Goal: Task Accomplishment & Management: Use online tool/utility

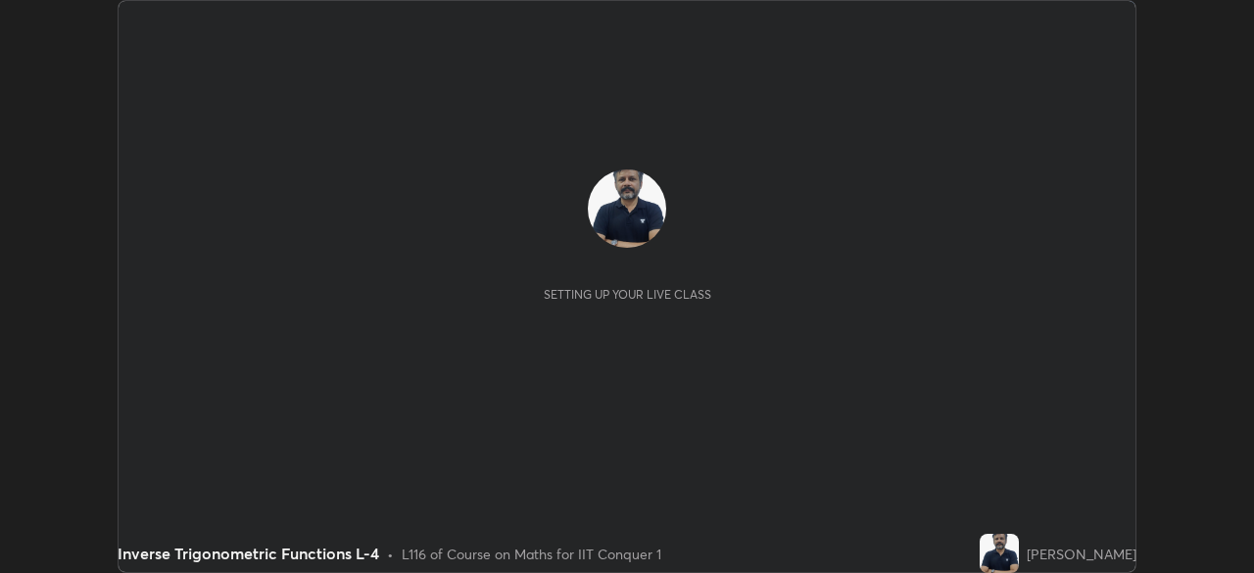
scroll to position [573, 1253]
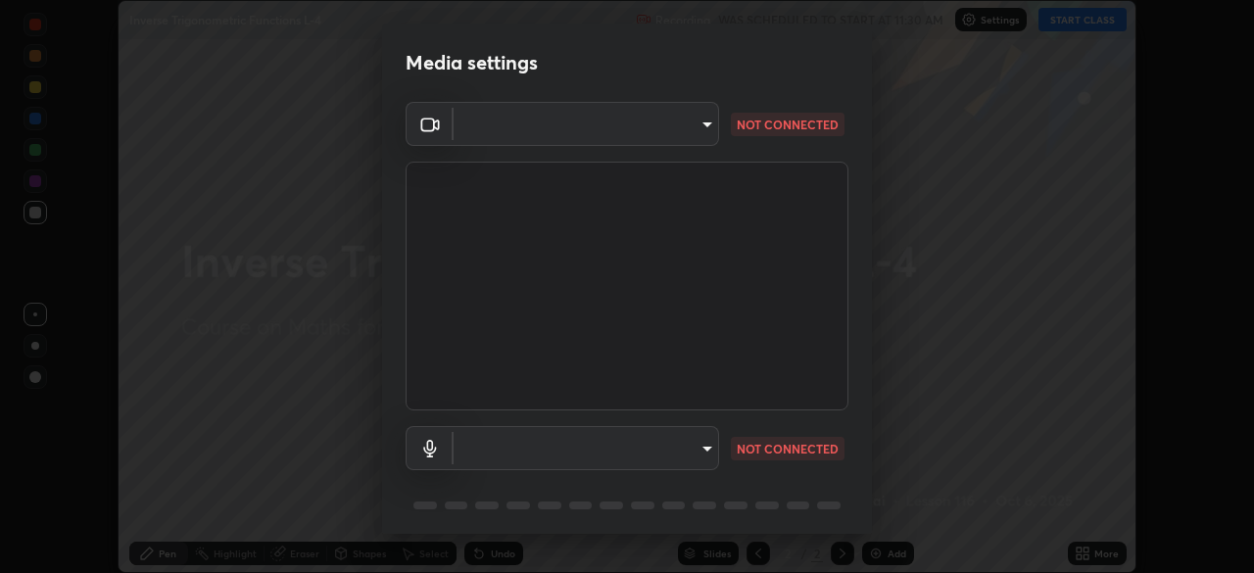
type input "fec30703c8e22cf69a8f77a224c2d994de0da897dc859dbf546555d8622b01d3"
type input "communications"
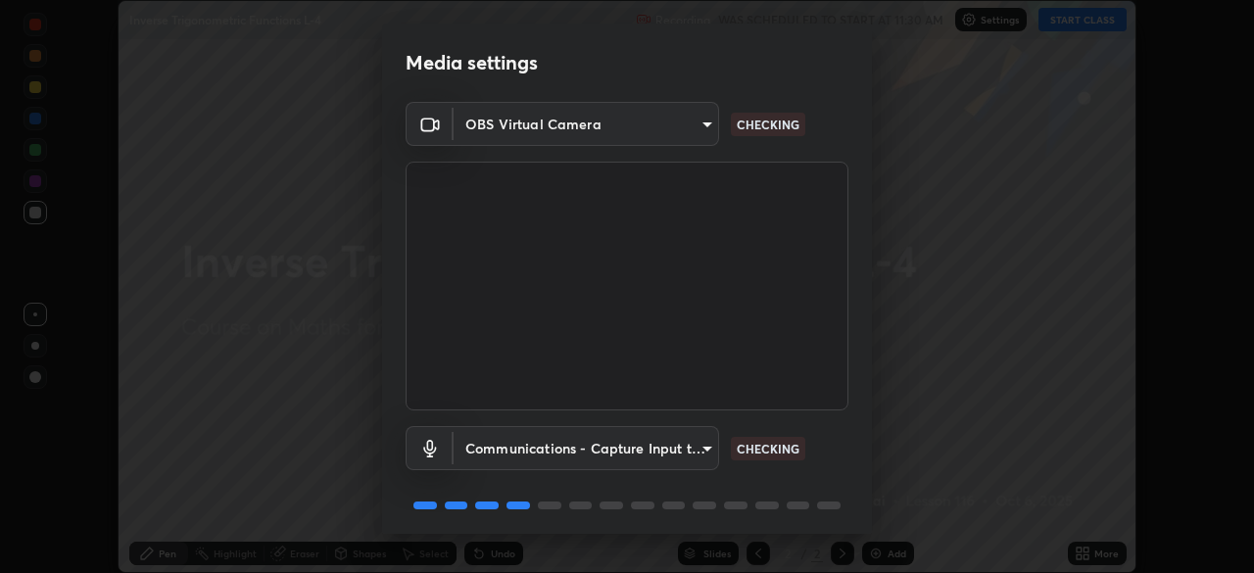
scroll to position [70, 0]
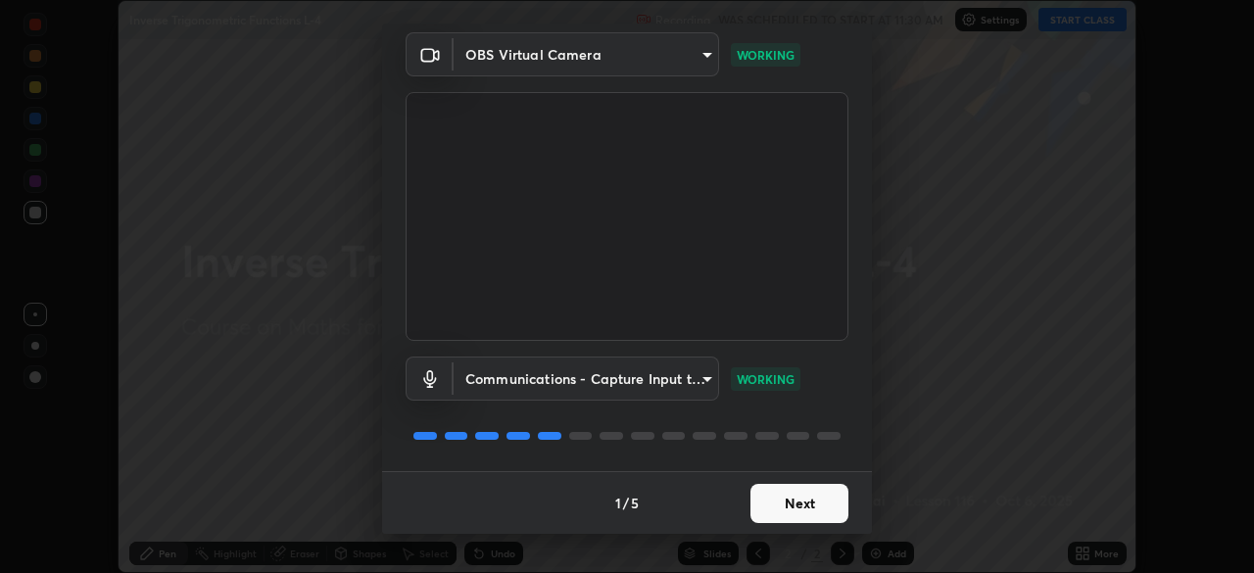
click at [785, 503] on button "Next" at bounding box center [800, 503] width 98 height 39
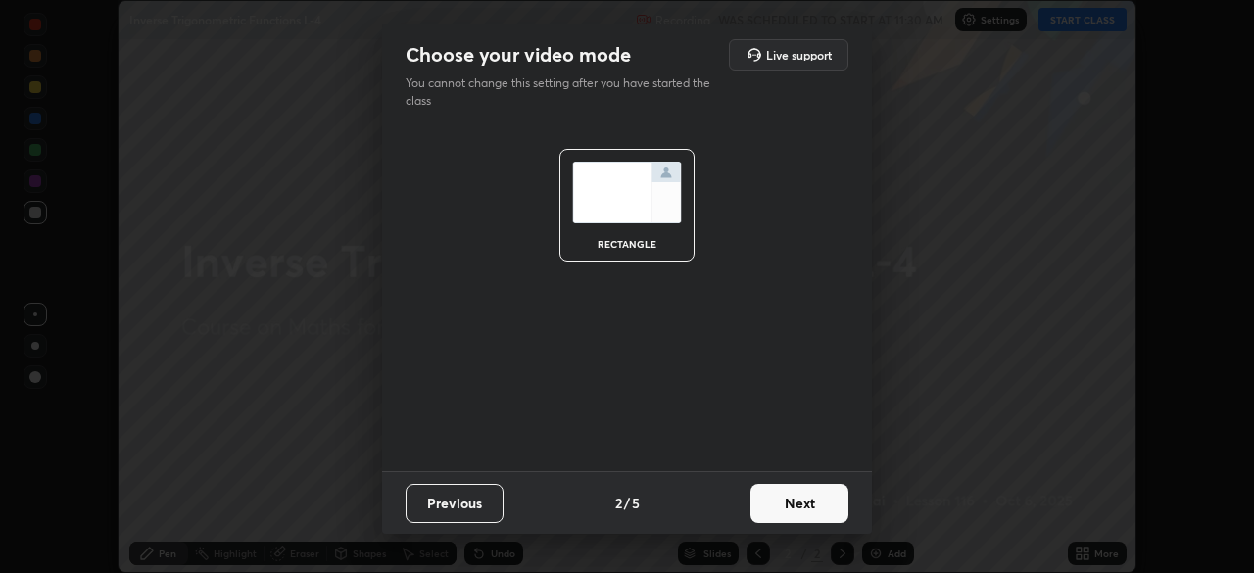
scroll to position [0, 0]
click at [792, 501] on button "Next" at bounding box center [800, 503] width 98 height 39
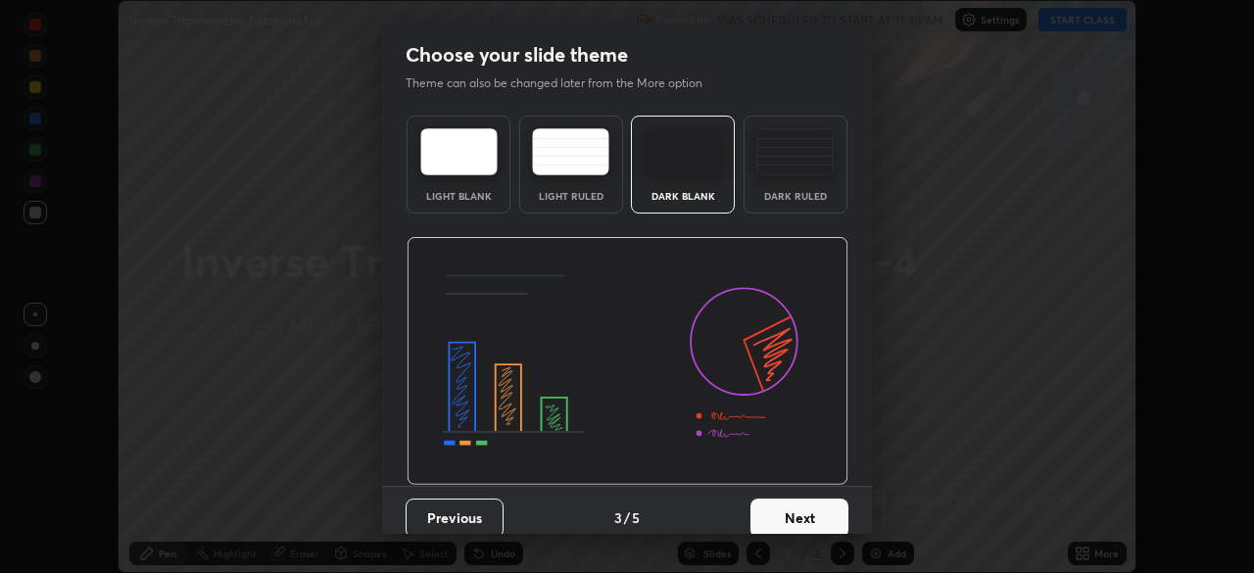
click at [788, 513] on button "Next" at bounding box center [800, 518] width 98 height 39
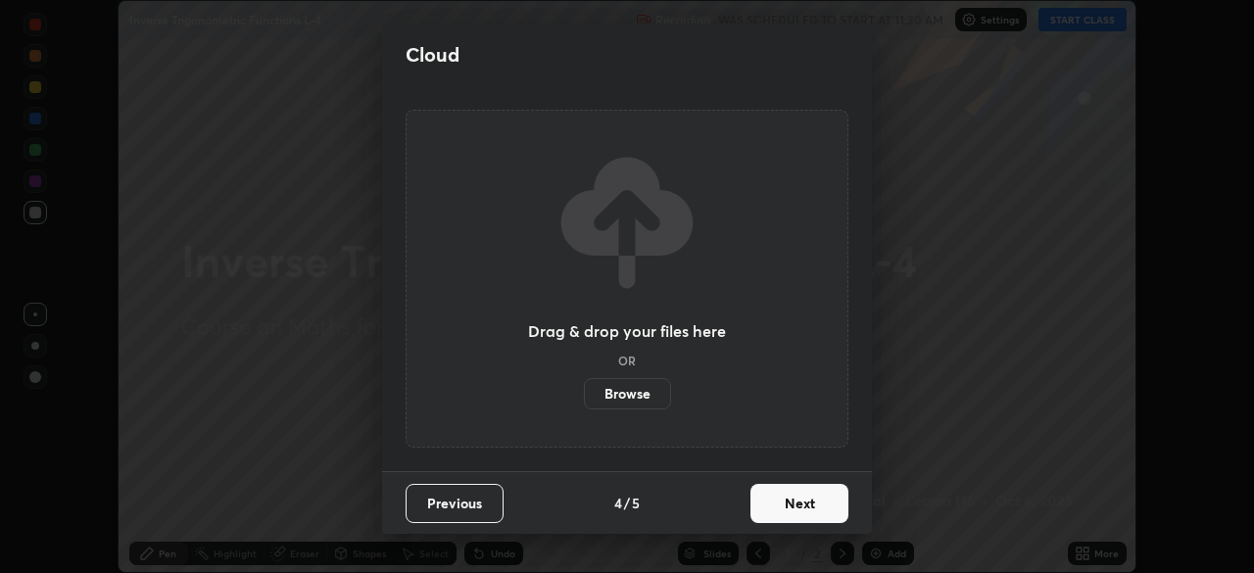
click at [791, 502] on button "Next" at bounding box center [800, 503] width 98 height 39
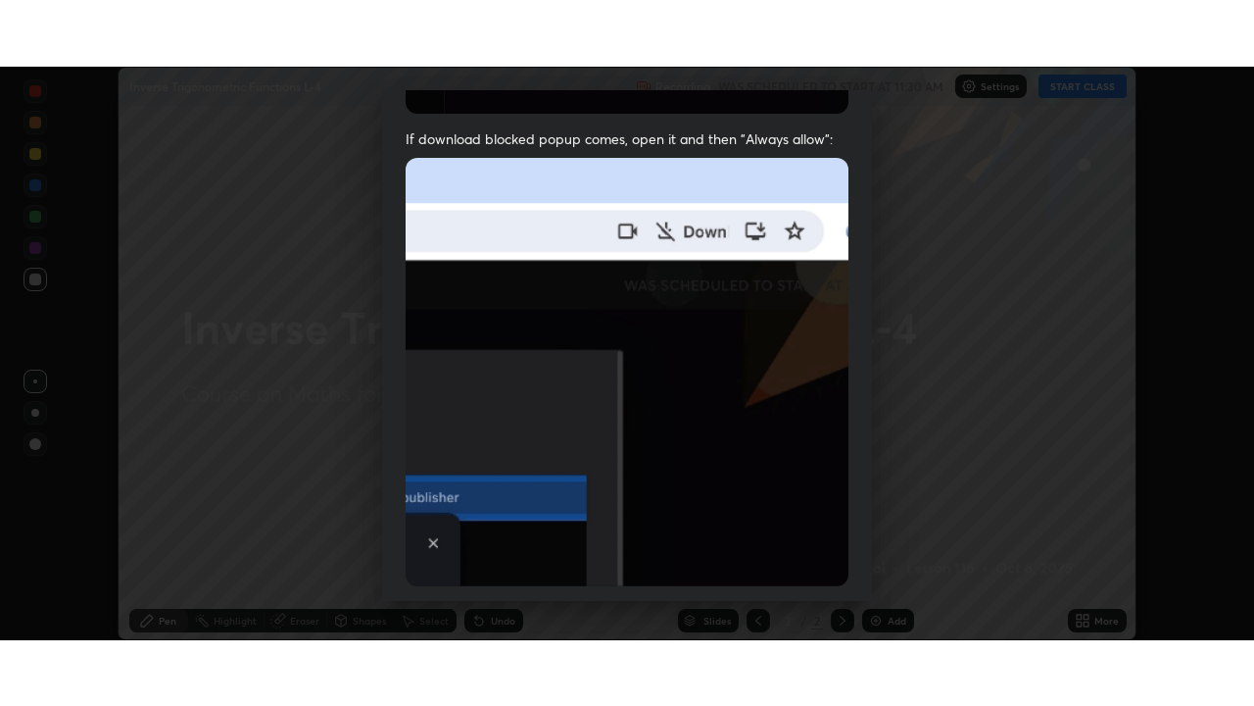
scroll to position [469, 0]
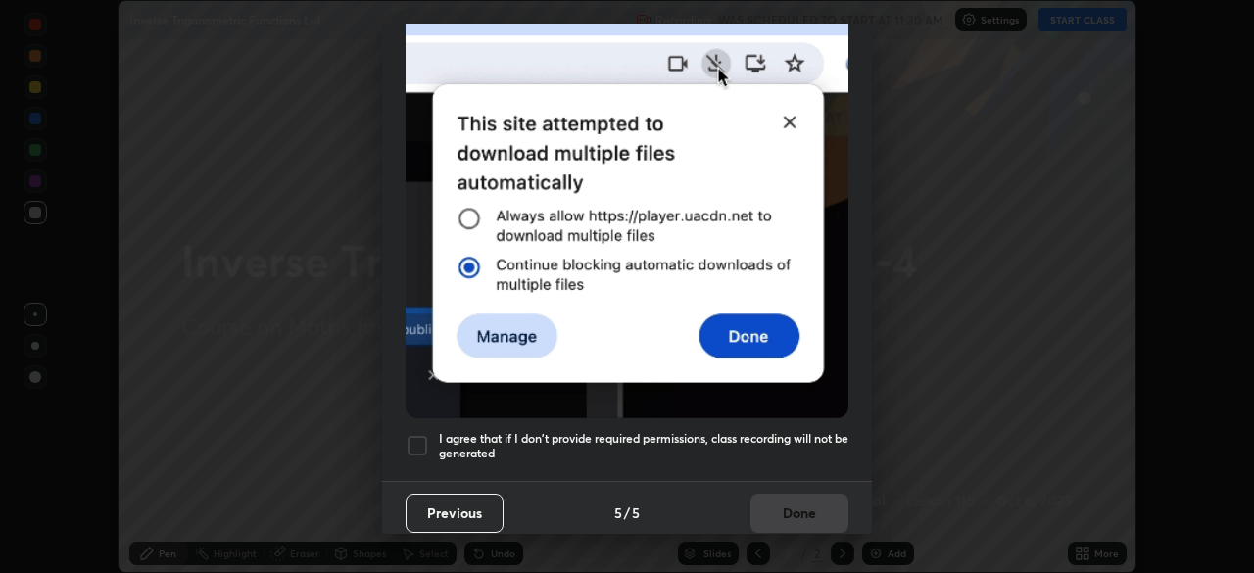
click at [418, 439] on div at bounding box center [418, 446] width 24 height 24
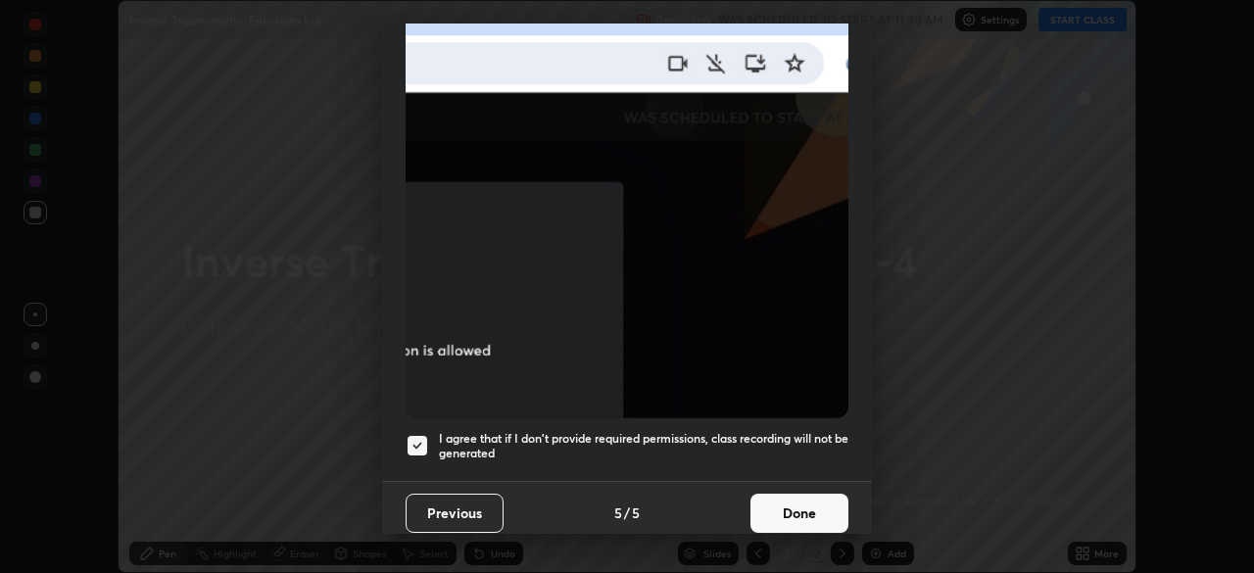
click at [785, 504] on button "Done" at bounding box center [800, 513] width 98 height 39
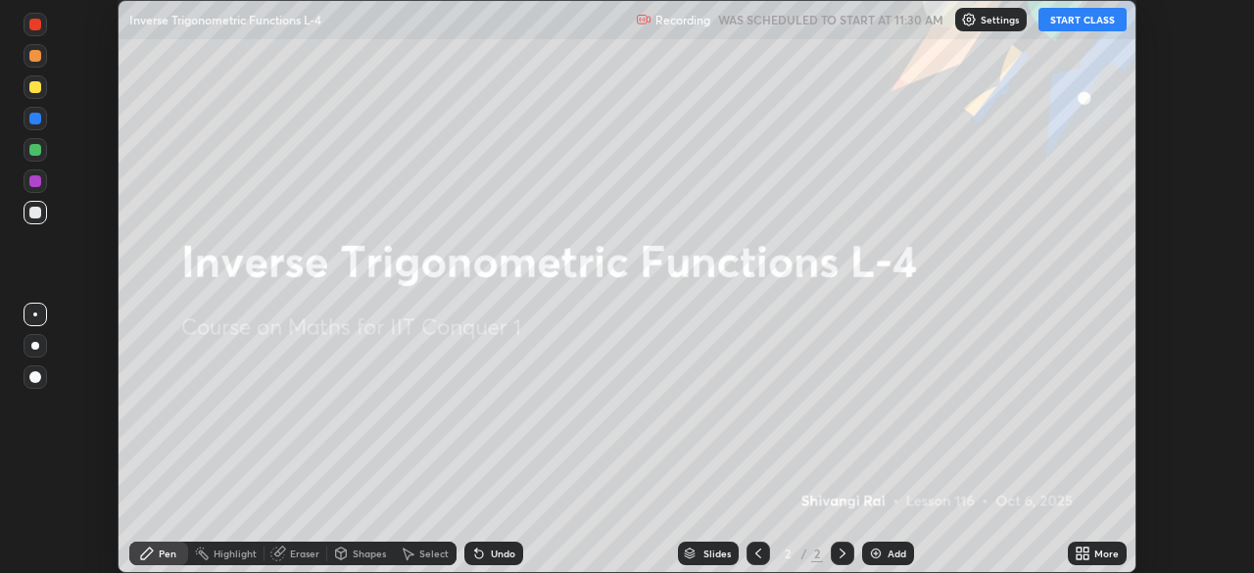
click at [1068, 24] on button "START CLASS" at bounding box center [1083, 20] width 88 height 24
click at [1097, 551] on div "More" at bounding box center [1107, 554] width 24 height 10
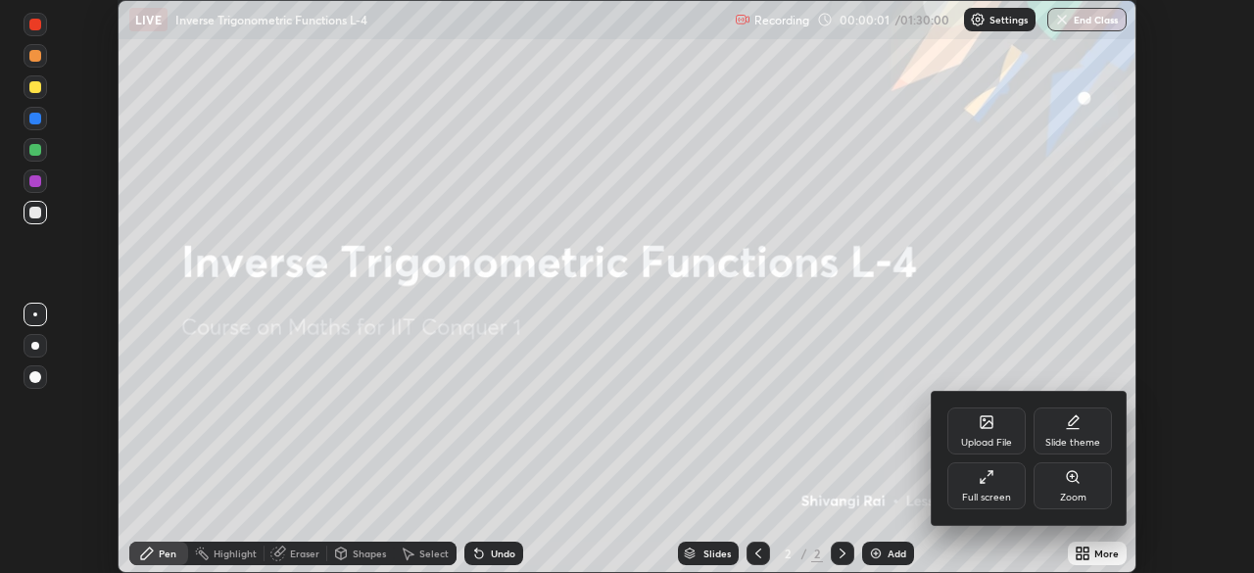
click at [1002, 479] on div "Full screen" at bounding box center [987, 486] width 78 height 47
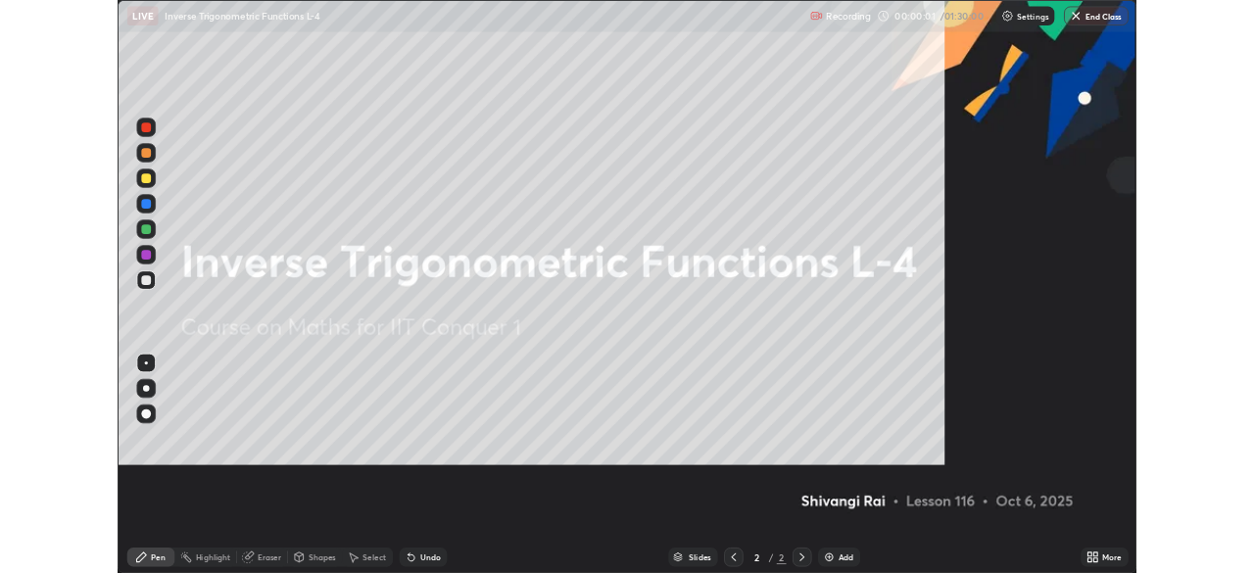
scroll to position [706, 1254]
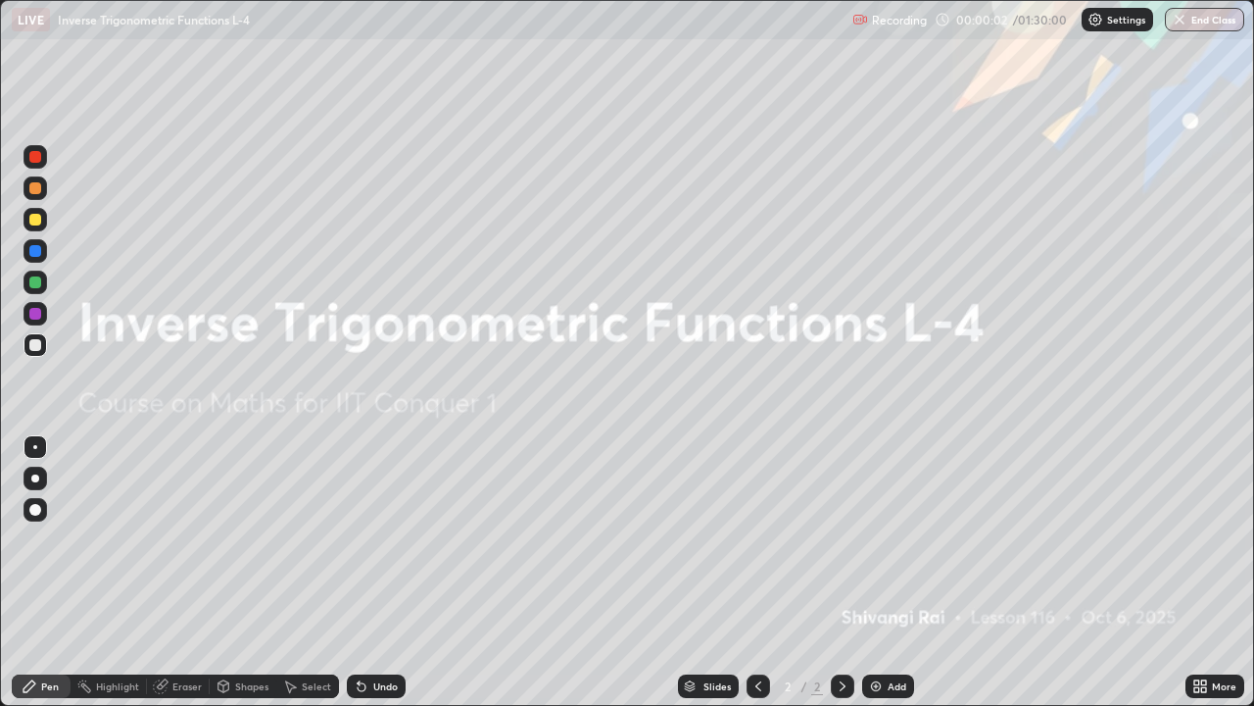
click at [890, 572] on div "Add" at bounding box center [897, 686] width 19 height 10
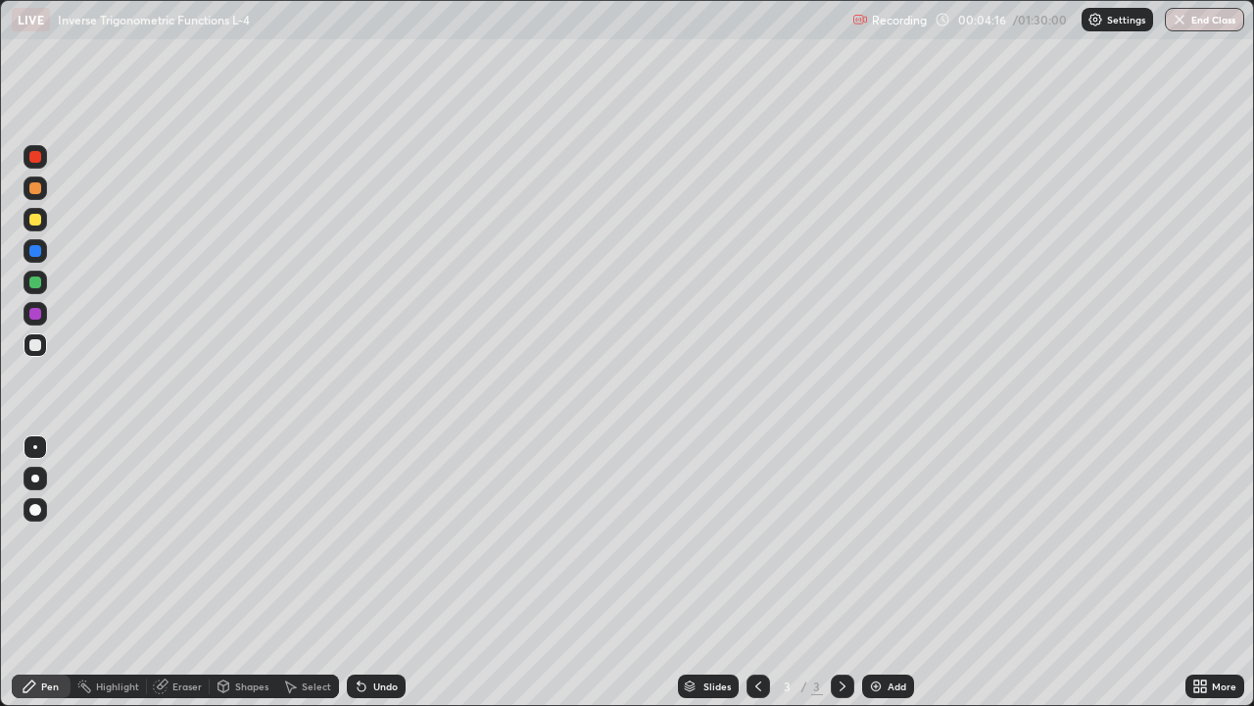
click at [883, 572] on div "Add" at bounding box center [888, 686] width 52 height 24
click at [888, 572] on div "Add" at bounding box center [897, 686] width 19 height 10
click at [891, 572] on div "Add" at bounding box center [897, 686] width 19 height 10
click at [881, 572] on img at bounding box center [876, 686] width 16 height 16
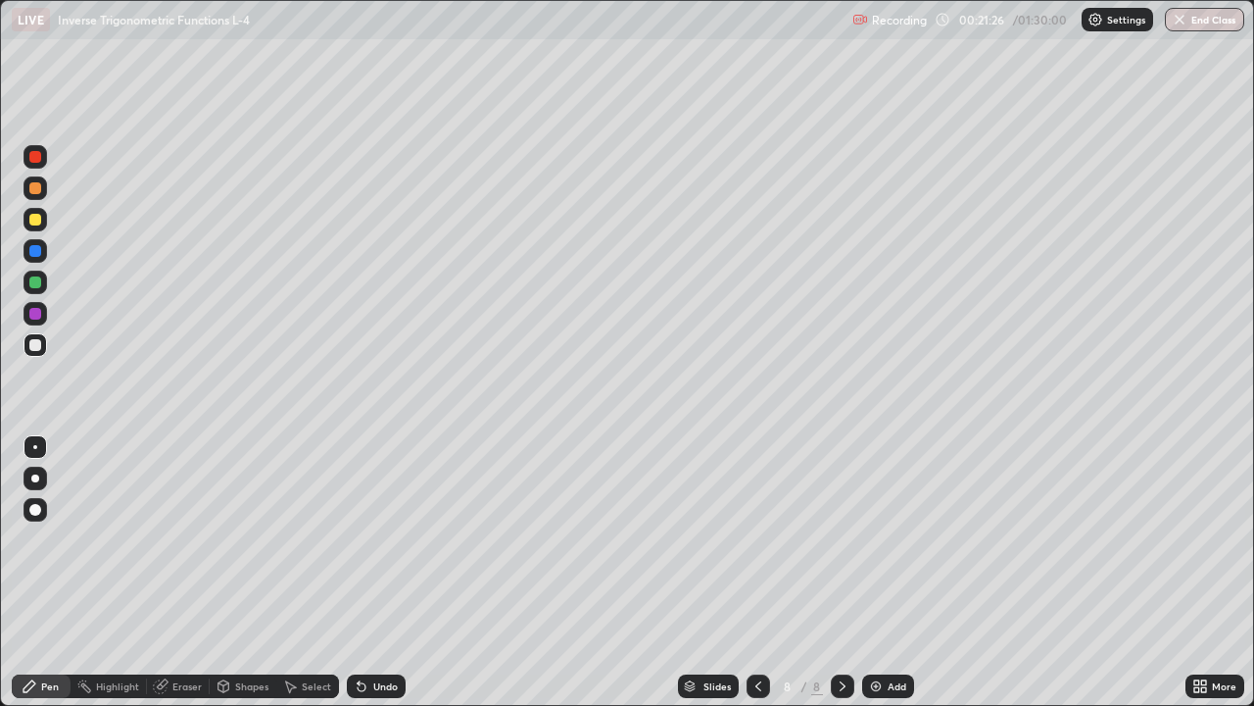
click at [886, 572] on div "Add" at bounding box center [888, 686] width 52 height 24
click at [894, 572] on div "Add" at bounding box center [897, 686] width 19 height 10
click at [882, 572] on div "Add" at bounding box center [888, 686] width 52 height 24
click at [888, 572] on div "Add" at bounding box center [897, 686] width 19 height 10
click at [880, 572] on img at bounding box center [876, 686] width 16 height 16
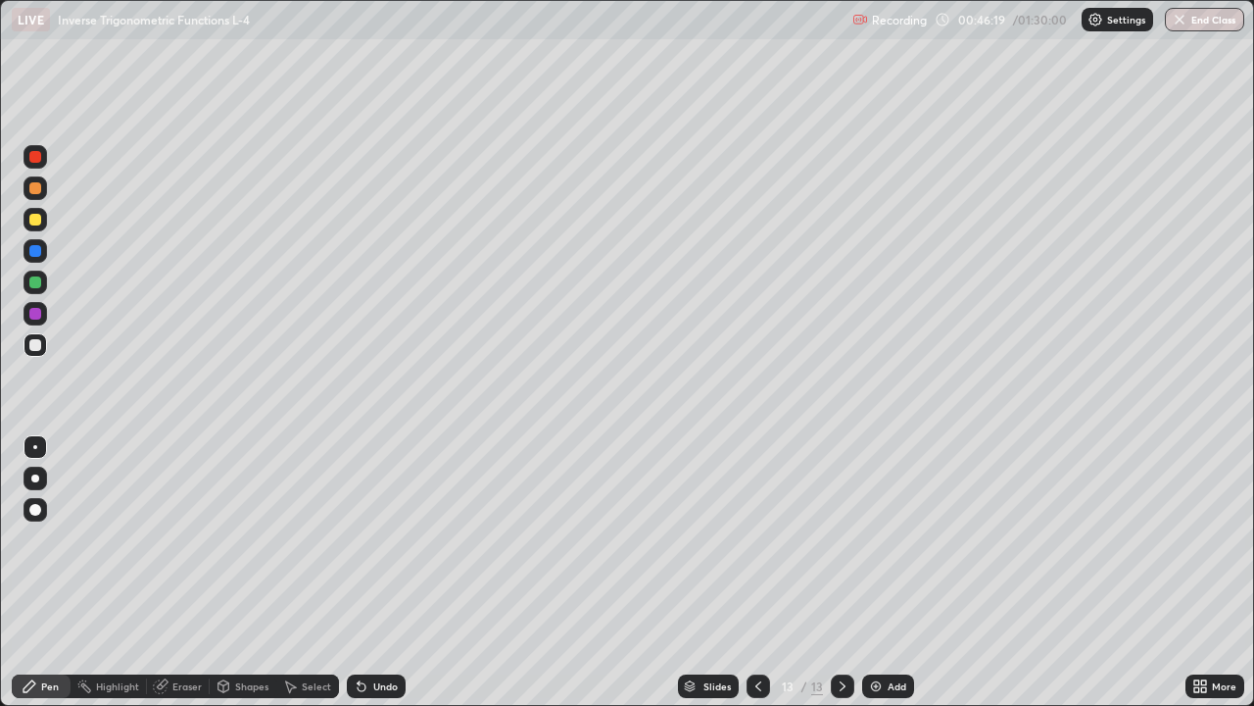
click at [890, 572] on div "Add" at bounding box center [897, 686] width 19 height 10
click at [752, 572] on div at bounding box center [759, 686] width 24 height 24
click at [841, 572] on icon at bounding box center [843, 686] width 16 height 16
click at [879, 572] on img at bounding box center [876, 686] width 16 height 16
click at [888, 572] on div "Add" at bounding box center [897, 686] width 19 height 10
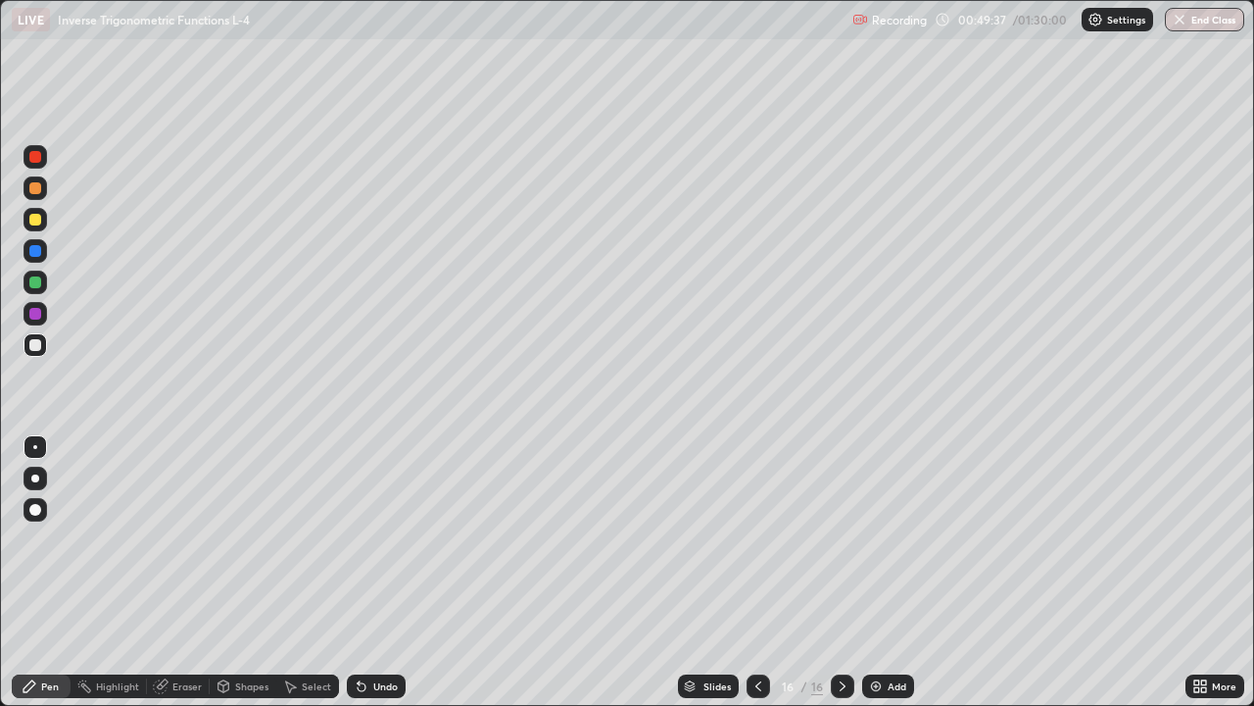
click at [751, 572] on div at bounding box center [759, 686] width 24 height 24
click at [841, 572] on icon at bounding box center [843, 686] width 16 height 16
click at [888, 572] on div "Add" at bounding box center [897, 686] width 19 height 10
click at [892, 572] on div "Add" at bounding box center [897, 686] width 19 height 10
click at [888, 572] on div "Add" at bounding box center [897, 686] width 19 height 10
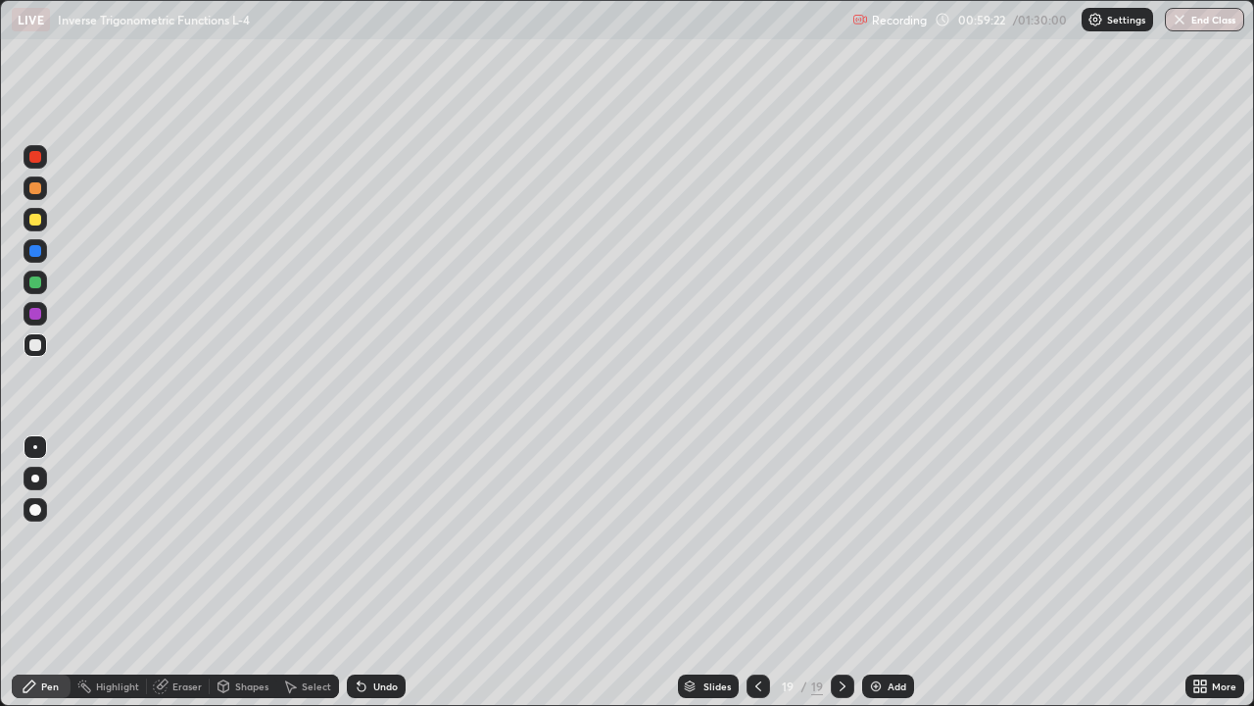
click at [886, 572] on div "Add" at bounding box center [888, 686] width 52 height 24
click at [879, 572] on img at bounding box center [877, 686] width 16 height 16
click at [879, 572] on img at bounding box center [876, 686] width 16 height 16
click at [888, 572] on div "Add" at bounding box center [897, 686] width 19 height 10
click at [755, 572] on icon at bounding box center [758, 686] width 16 height 16
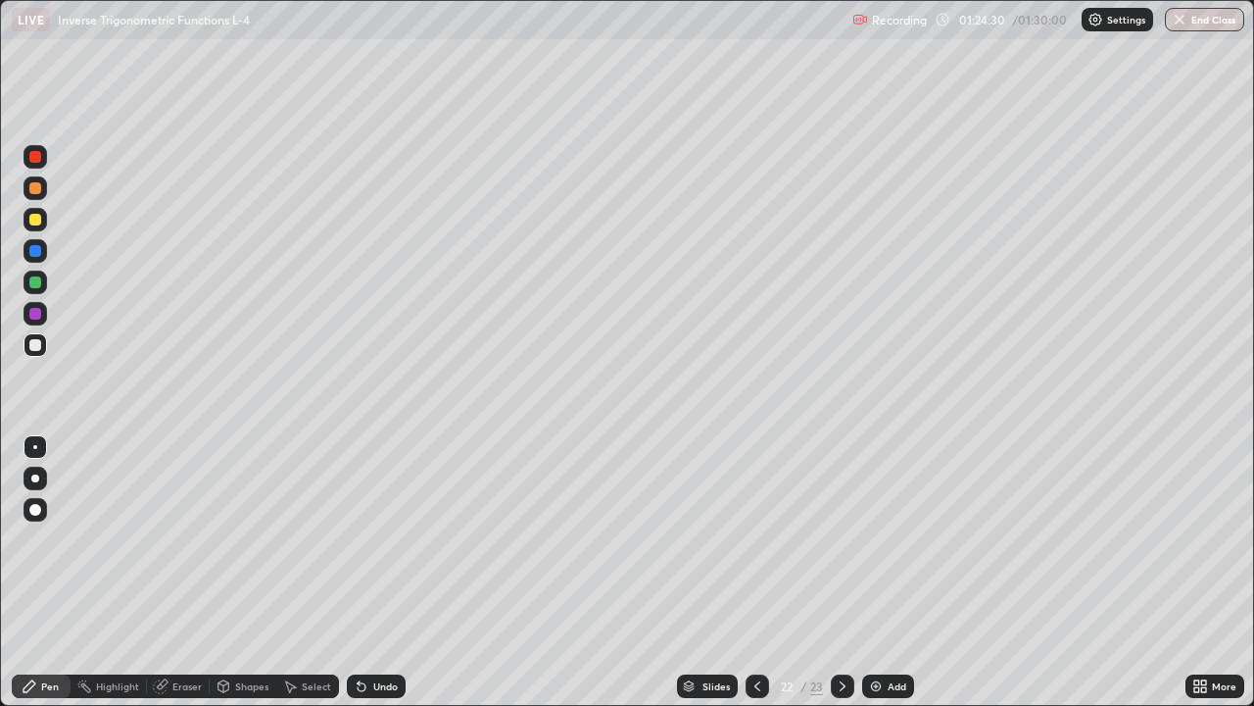
click at [756, 572] on icon at bounding box center [758, 686] width 16 height 16
click at [757, 572] on div at bounding box center [758, 686] width 24 height 24
click at [756, 572] on icon at bounding box center [758, 686] width 6 height 10
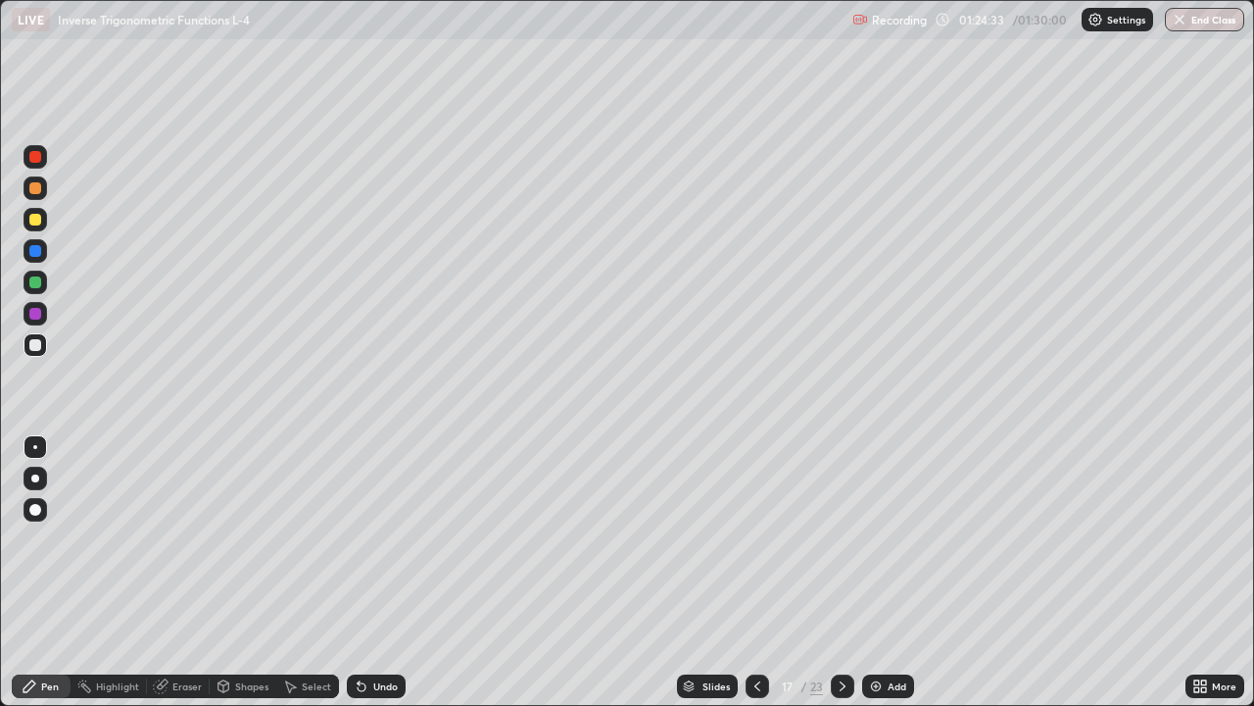
click at [758, 572] on icon at bounding box center [758, 686] width 16 height 16
click at [756, 572] on icon at bounding box center [758, 686] width 16 height 16
click at [757, 572] on icon at bounding box center [758, 686] width 16 height 16
click at [841, 572] on icon at bounding box center [843, 686] width 16 height 16
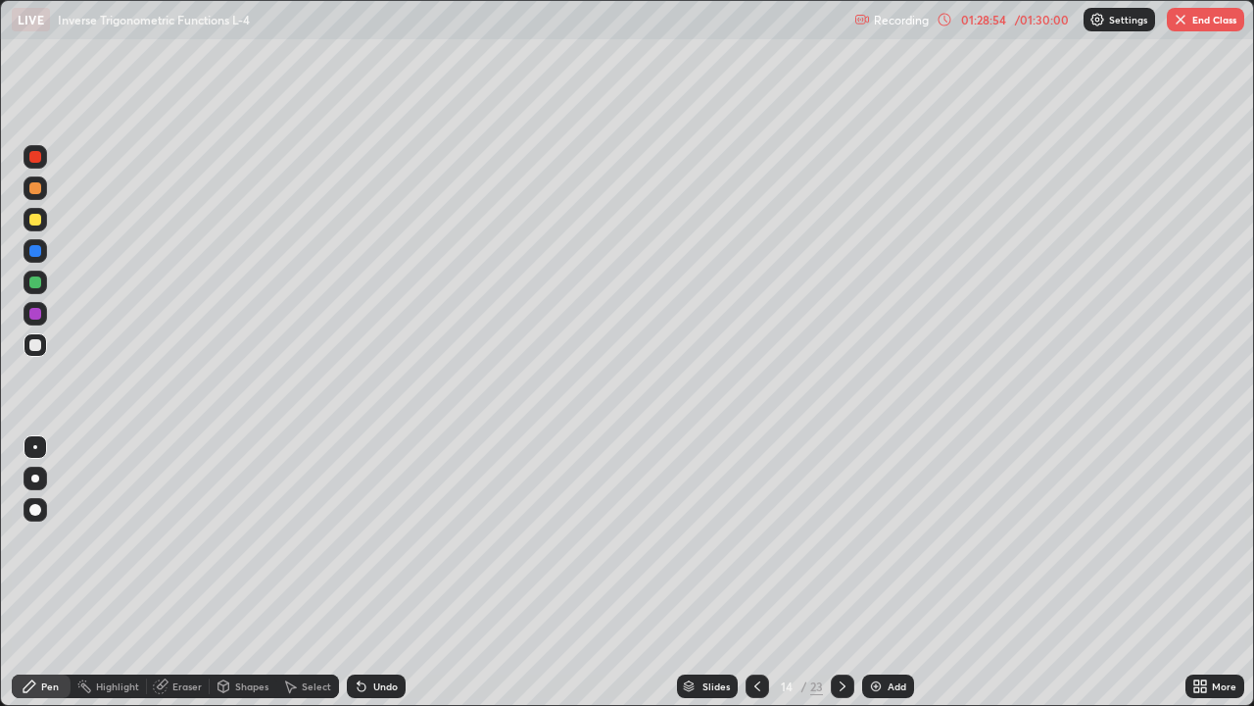
click at [839, 572] on icon at bounding box center [843, 686] width 16 height 16
click at [880, 572] on img at bounding box center [876, 686] width 16 height 16
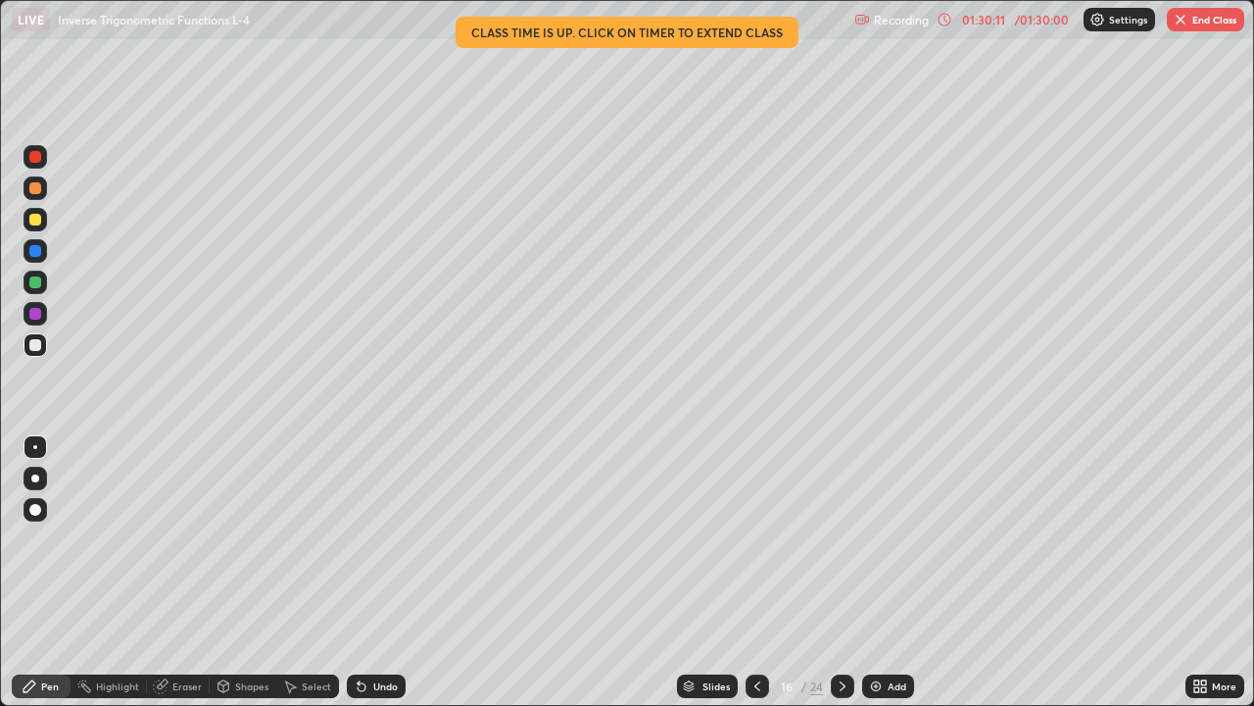
click at [1201, 21] on button "End Class" at bounding box center [1205, 20] width 77 height 24
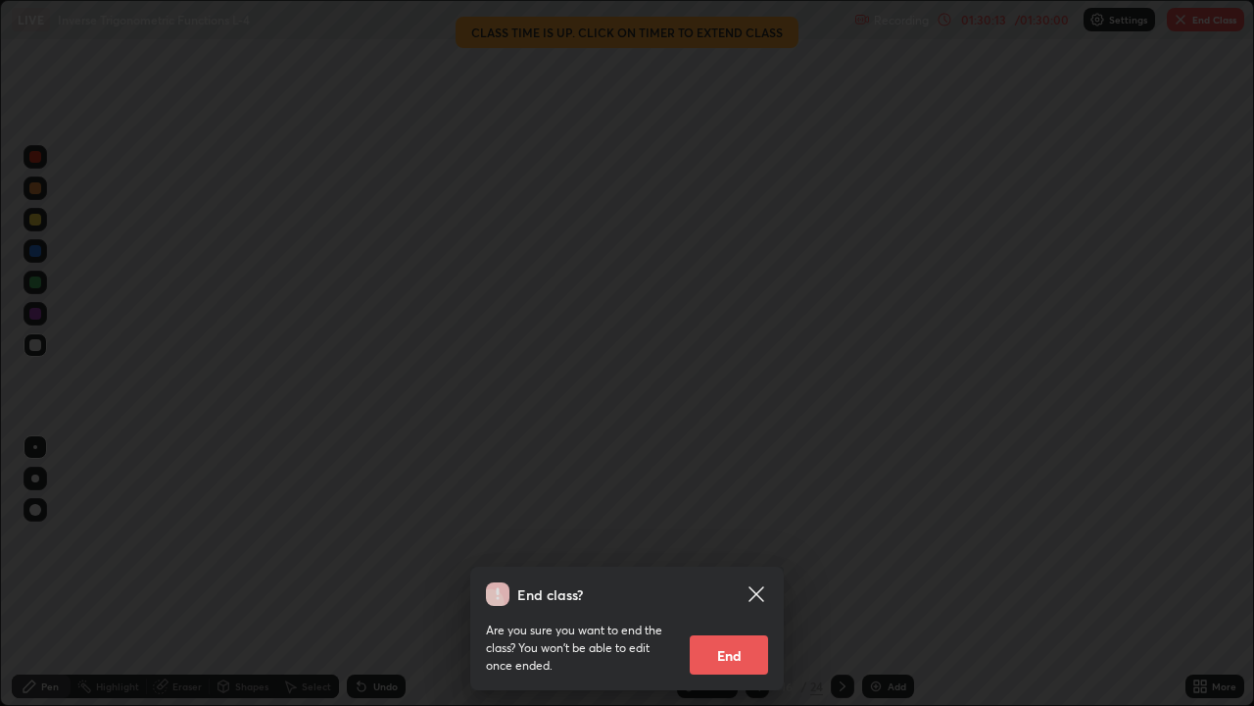
click at [744, 572] on button "End" at bounding box center [729, 654] width 78 height 39
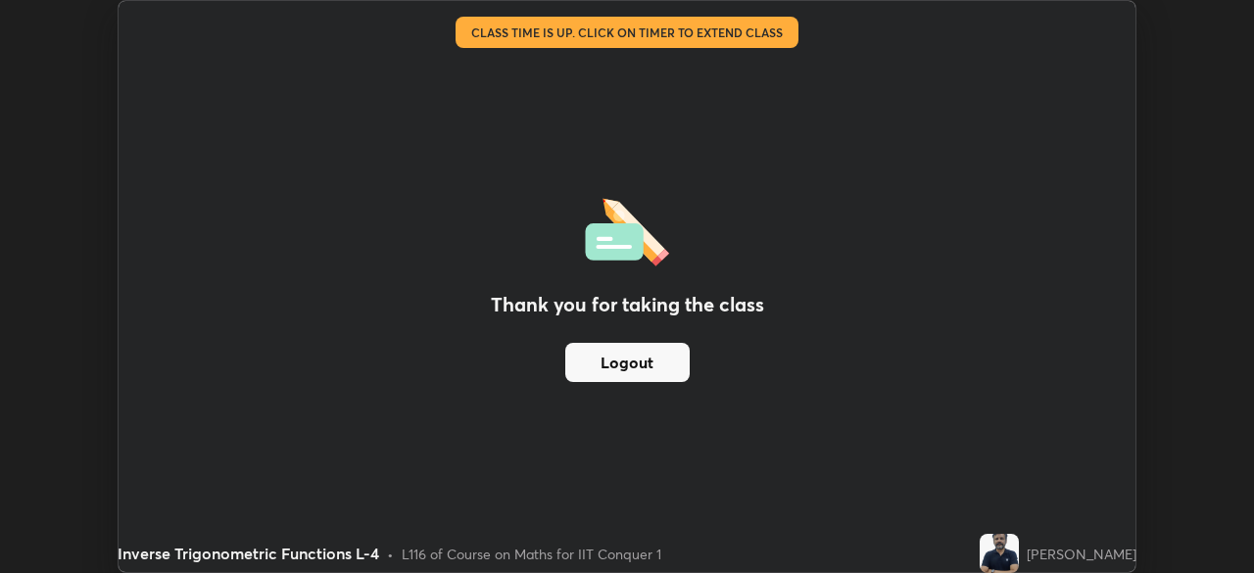
scroll to position [97423, 96742]
